Goal: Transaction & Acquisition: Obtain resource

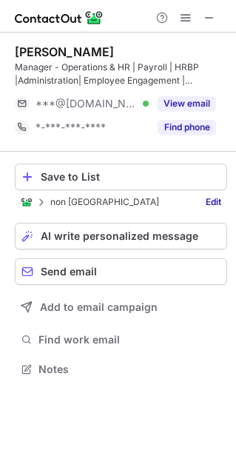
scroll to position [359, 236]
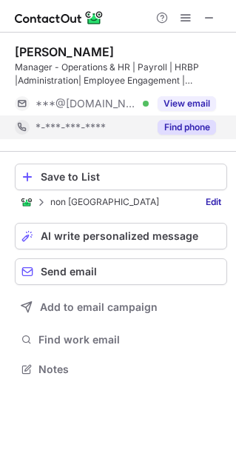
click at [193, 130] on button "Find phone" at bounding box center [187, 127] width 59 height 15
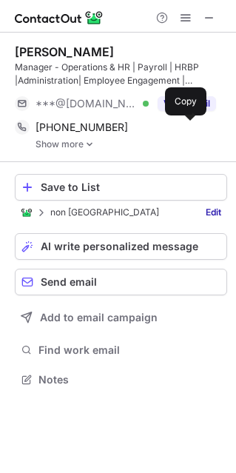
scroll to position [369, 236]
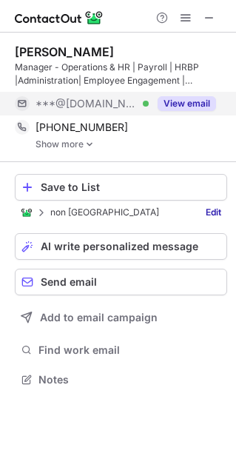
click at [191, 105] on button "View email" at bounding box center [187, 103] width 59 height 15
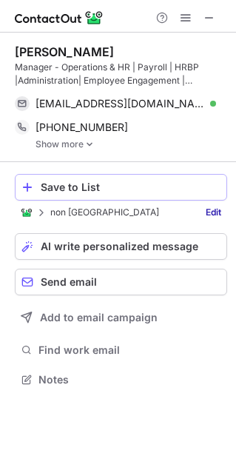
click at [105, 185] on div "Save to List" at bounding box center [131, 187] width 180 height 12
click at [81, 144] on link "Show more" at bounding box center [132, 144] width 192 height 10
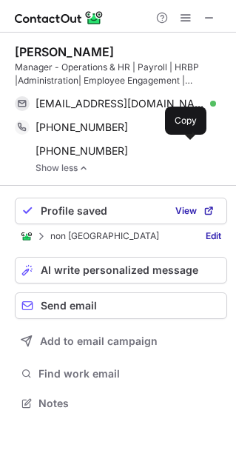
scroll to position [393, 236]
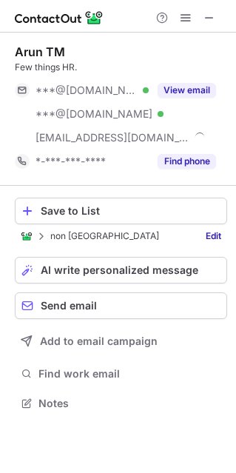
scroll to position [393, 236]
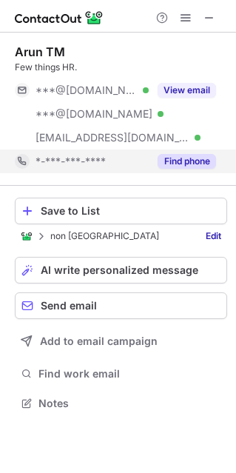
click at [173, 163] on button "Find phone" at bounding box center [187, 161] width 59 height 15
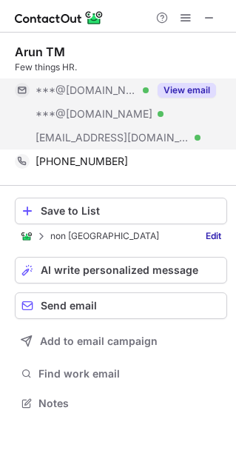
click at [101, 126] on div "***@carestack.com Verified" at bounding box center [82, 138] width 134 height 24
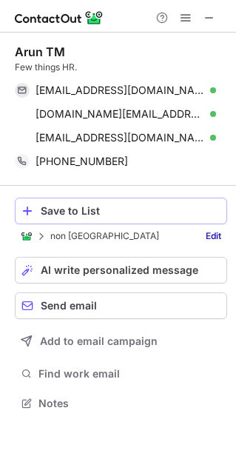
click at [84, 205] on div "Save to List" at bounding box center [131, 211] width 180 height 12
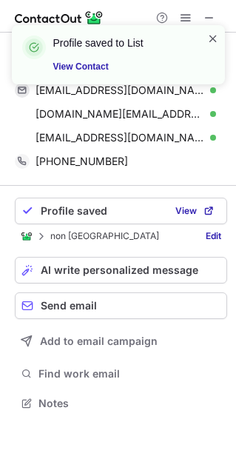
click at [215, 39] on span at bounding box center [213, 38] width 12 height 15
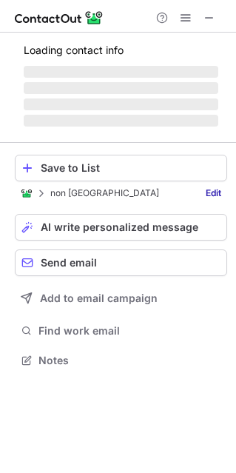
scroll to position [382, 236]
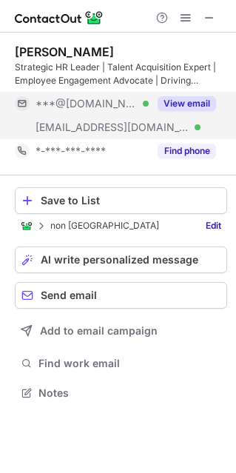
click at [190, 101] on button "View email" at bounding box center [187, 103] width 59 height 15
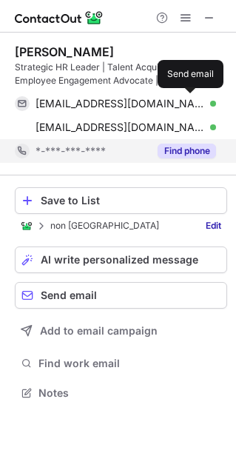
click at [187, 141] on div "Find phone" at bounding box center [182, 151] width 67 height 24
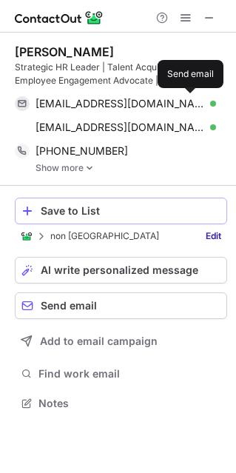
click at [66, 215] on div "Save to List" at bounding box center [131, 211] width 180 height 12
click at [213, 19] on span at bounding box center [210, 18] width 12 height 12
